Goal: Find specific page/section: Find specific page/section

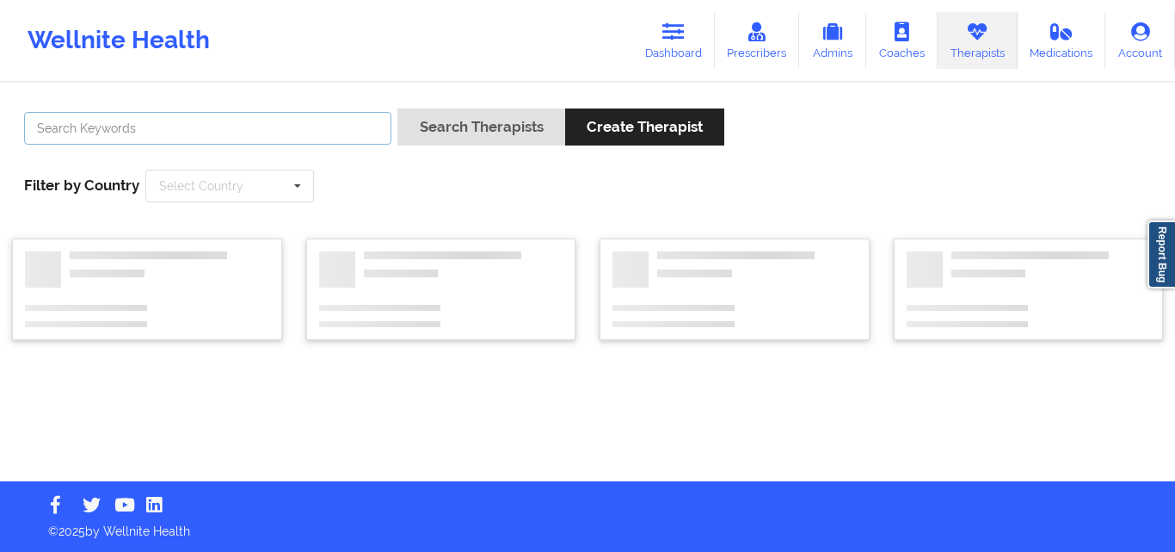
click at [288, 128] on input "text" at bounding box center [207, 128] width 367 height 33
paste input "[PERSON_NAME]"
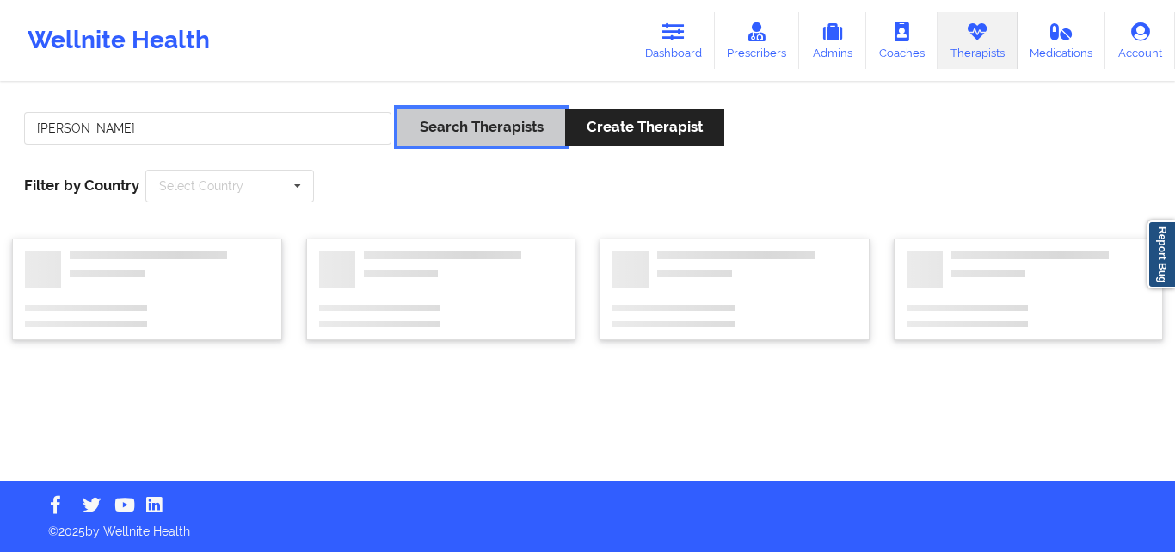
click at [476, 137] on button "Search Therapists" at bounding box center [481, 126] width 167 height 37
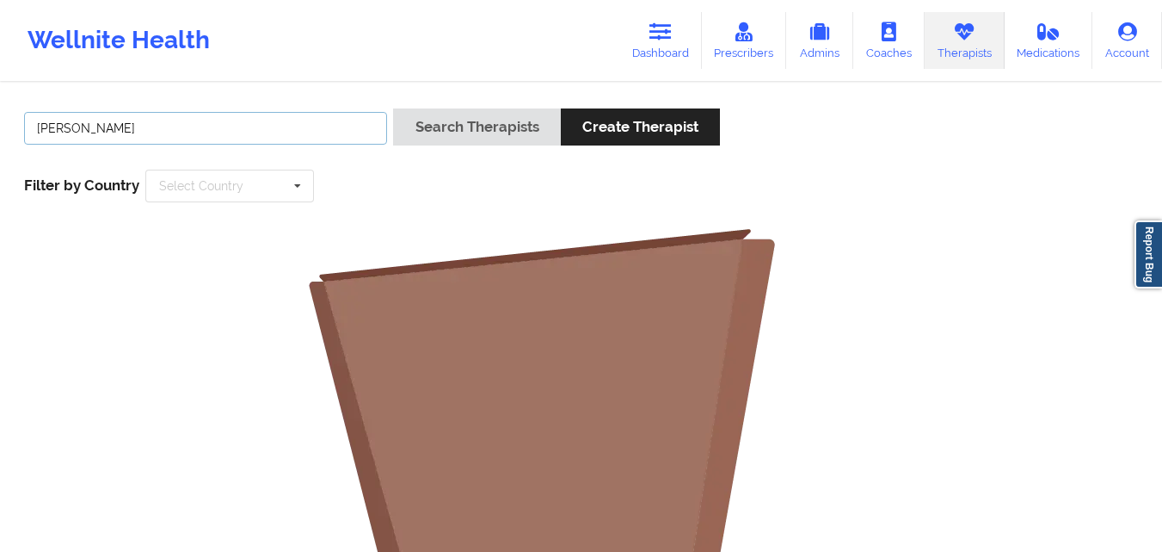
click at [119, 124] on input "[PERSON_NAME]" at bounding box center [205, 128] width 363 height 33
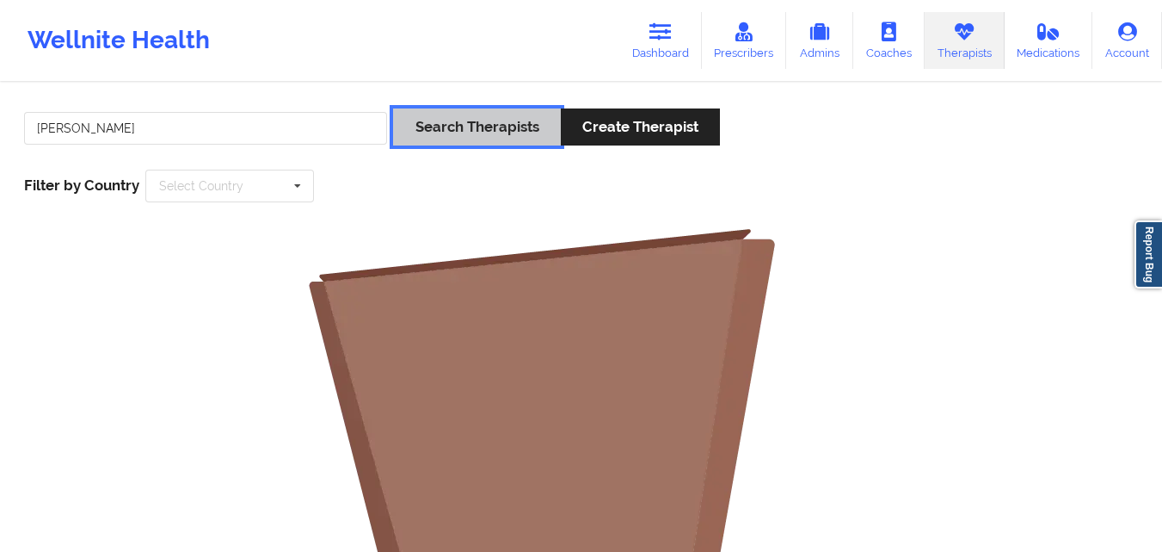
click at [459, 145] on button "Search Therapists" at bounding box center [476, 126] width 167 height 37
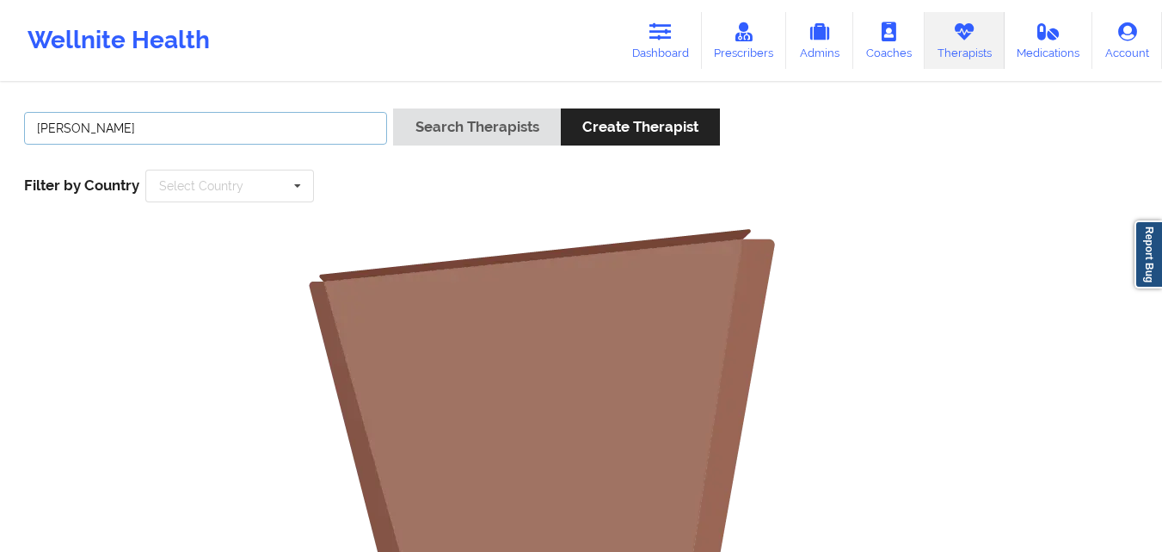
click at [88, 128] on input "[PERSON_NAME]" at bounding box center [205, 128] width 363 height 33
type input "[PERSON_NAME]"
click at [393, 108] on button "Search Therapists" at bounding box center [476, 126] width 167 height 37
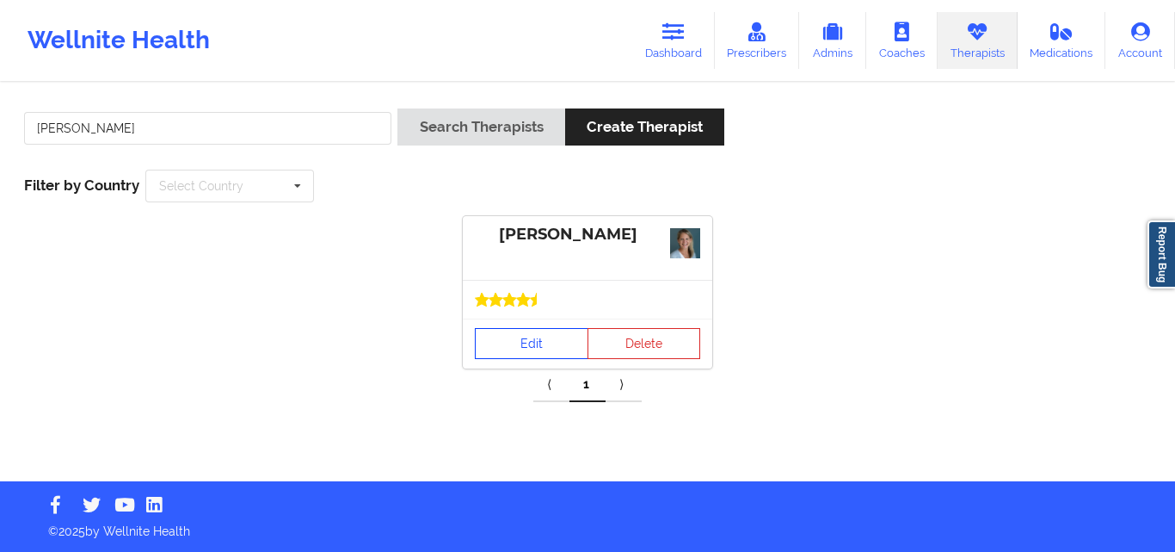
click at [533, 350] on link "Edit" at bounding box center [532, 343] width 114 height 31
